Goal: Transaction & Acquisition: Register for event/course

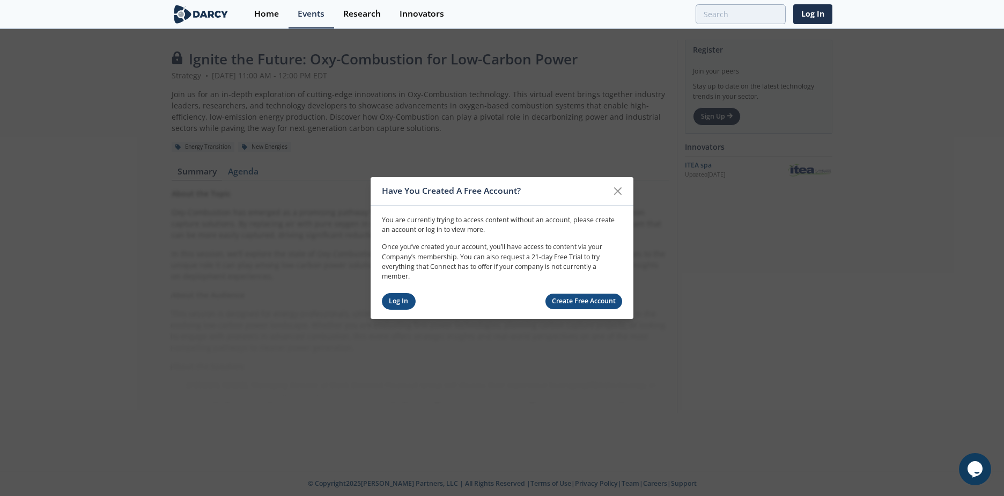
click at [402, 297] on link "Log In" at bounding box center [399, 301] width 34 height 17
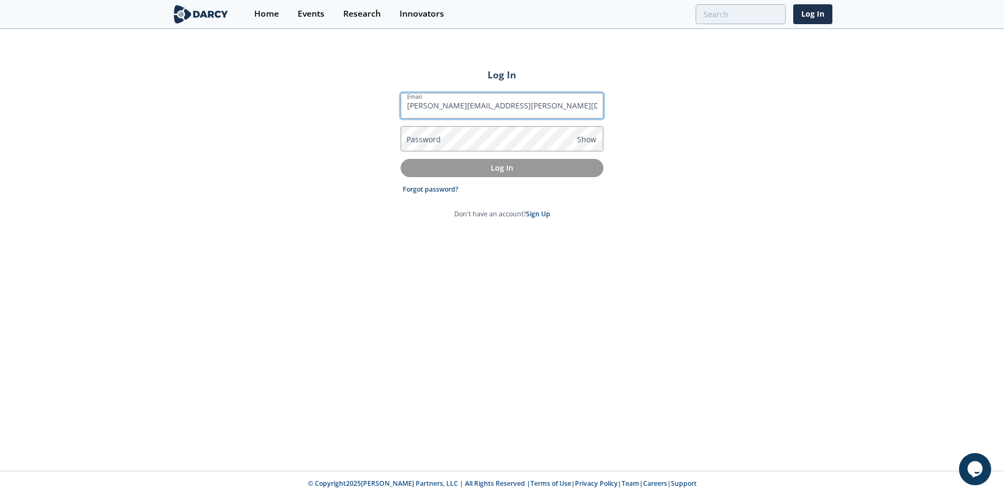
type input "[PERSON_NAME][EMAIL_ADDRESS][PERSON_NAME][DOMAIN_NAME]"
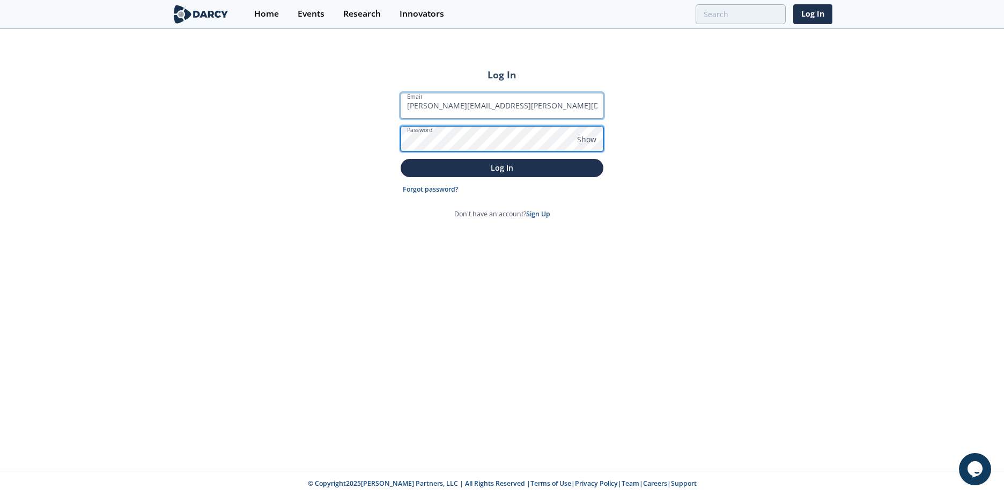
click at [401, 159] on button "Log In" at bounding box center [502, 168] width 203 height 18
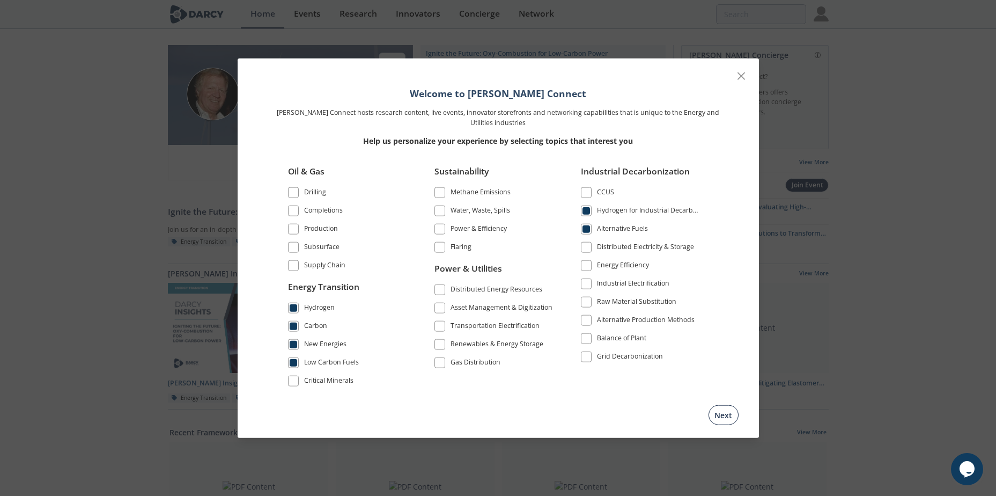
click at [720, 416] on button "Next" at bounding box center [723, 414] width 30 height 20
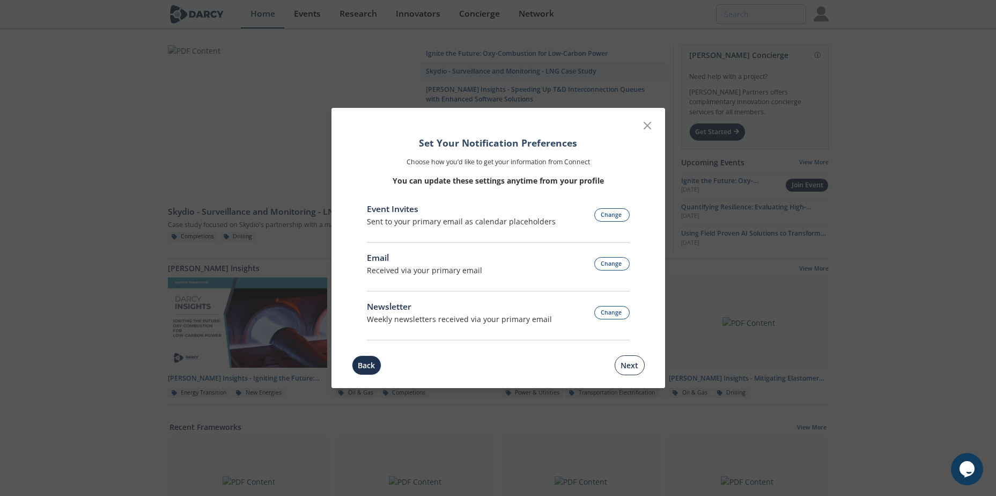
click at [633, 368] on button "Next" at bounding box center [630, 365] width 30 height 20
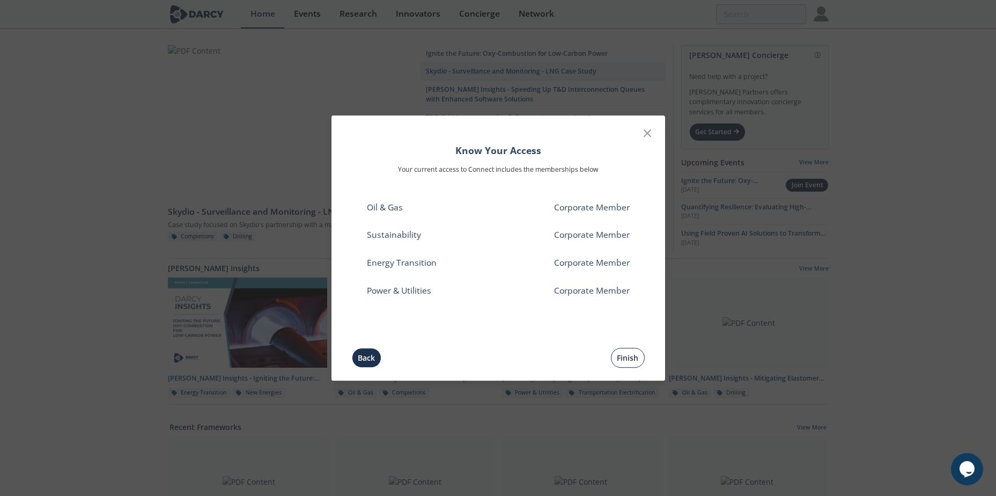
click at [623, 356] on button "Finish" at bounding box center [628, 358] width 34 height 20
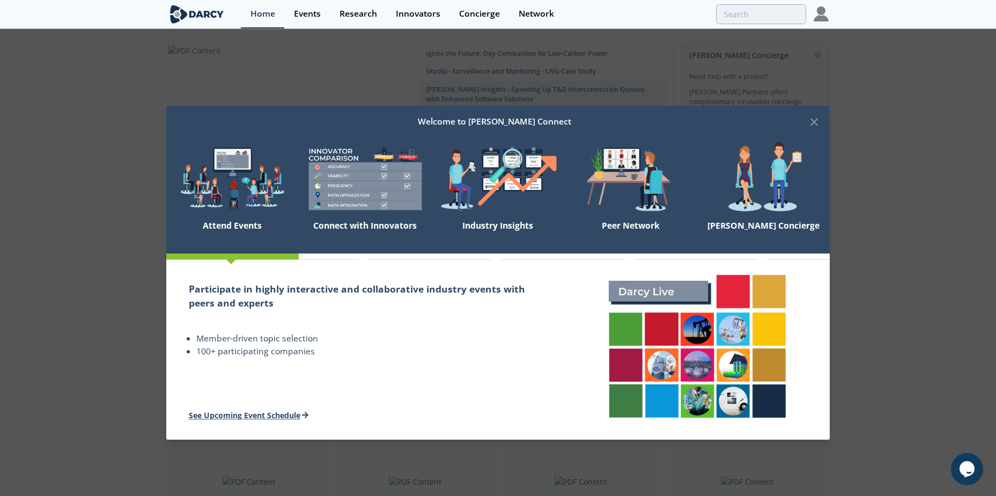
click at [284, 416] on link "See Upcoming Event Schedule" at bounding box center [249, 415] width 120 height 10
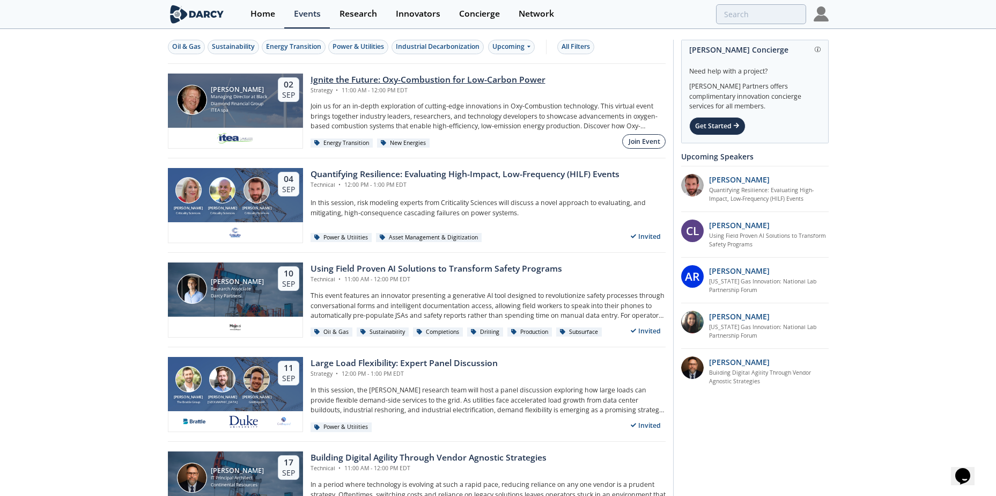
click at [639, 136] on button "Join Event" at bounding box center [643, 141] width 43 height 14
